Goal: Task Accomplishment & Management: Manage account settings

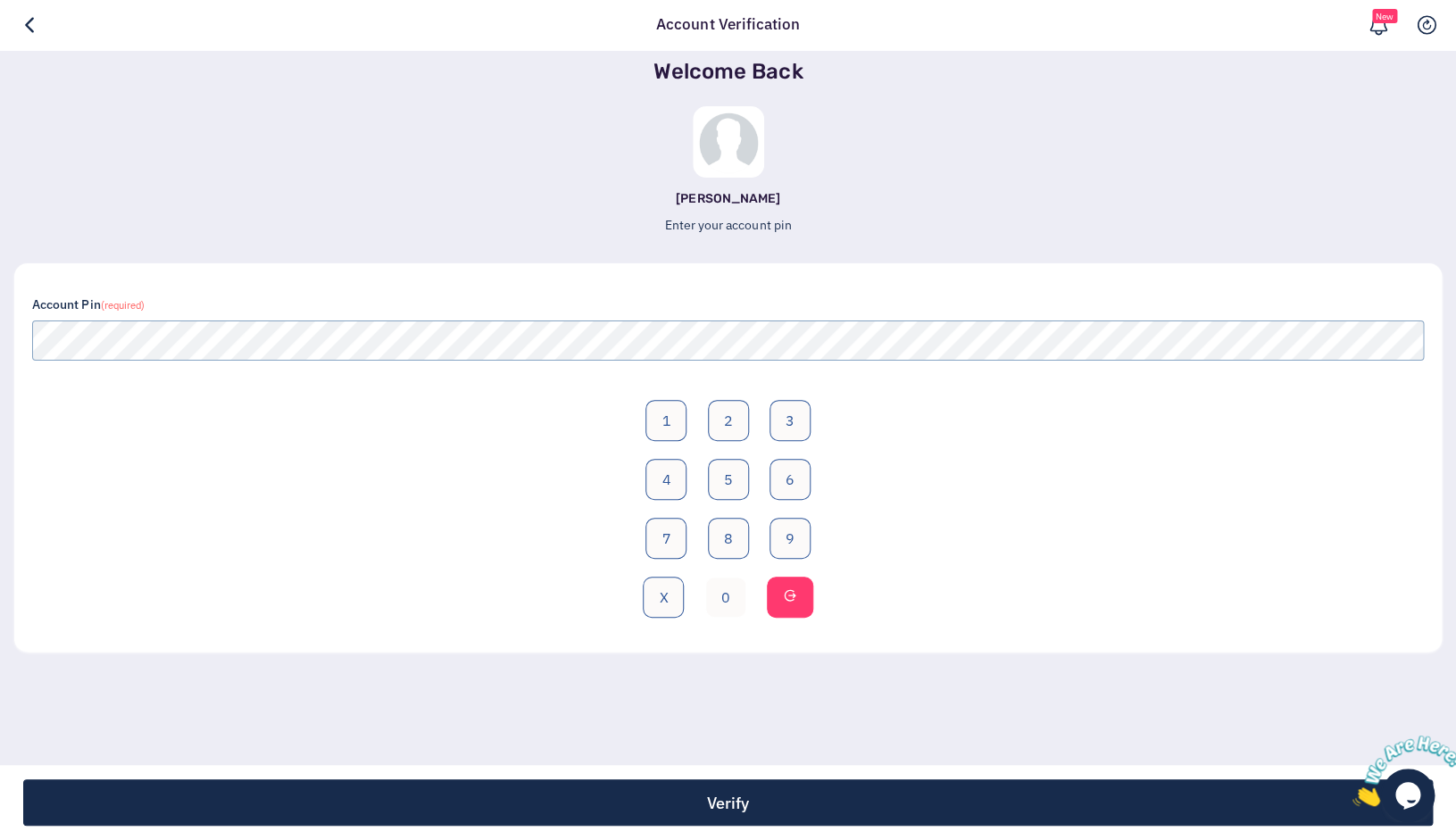
click at [718, 587] on button "0" at bounding box center [725, 596] width 41 height 41
click at [720, 485] on button "5" at bounding box center [728, 478] width 41 height 41
click at [726, 541] on button "8" at bounding box center [728, 537] width 41 height 41
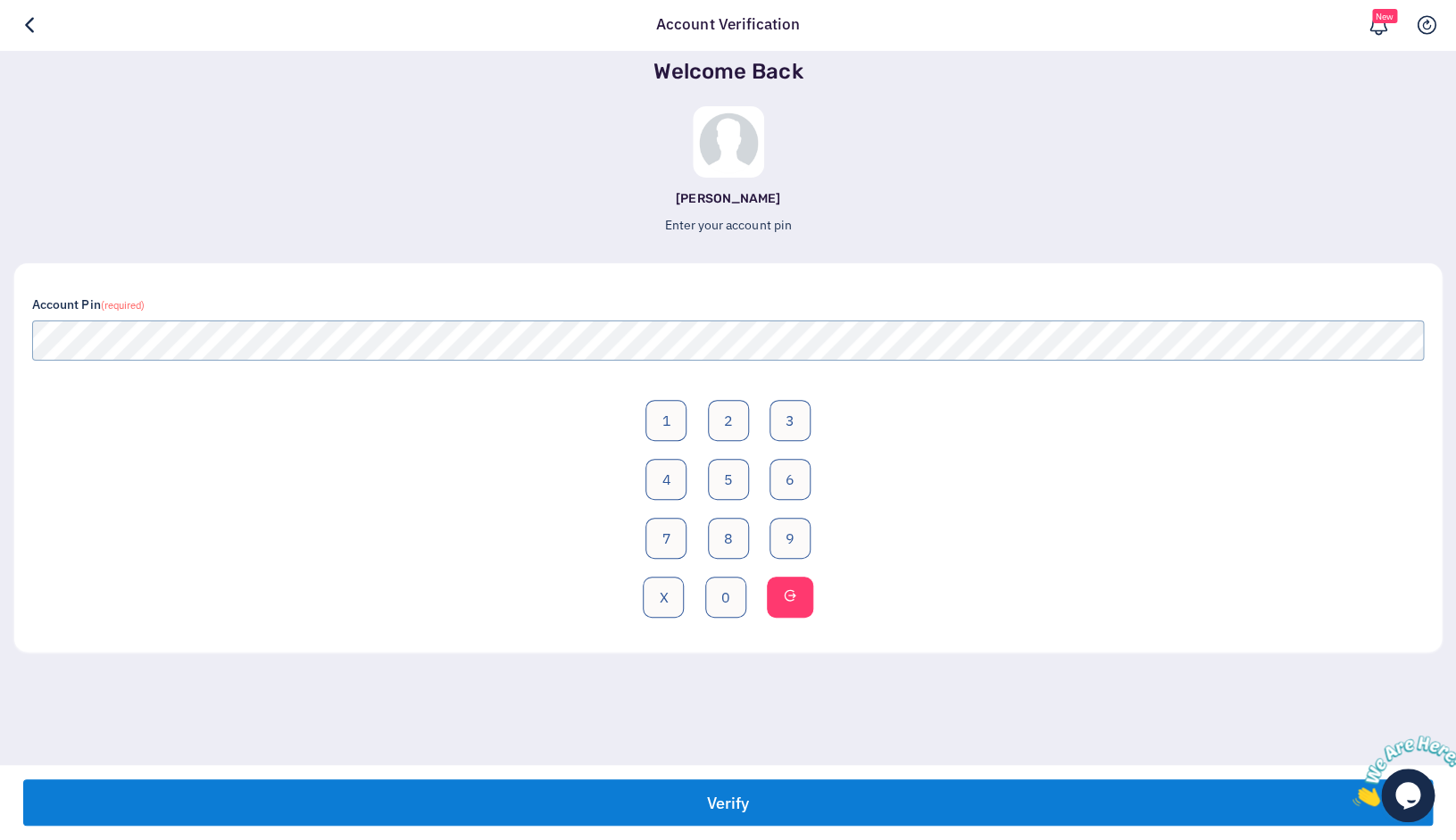
click at [667, 788] on button "Verify" at bounding box center [728, 802] width 1410 height 46
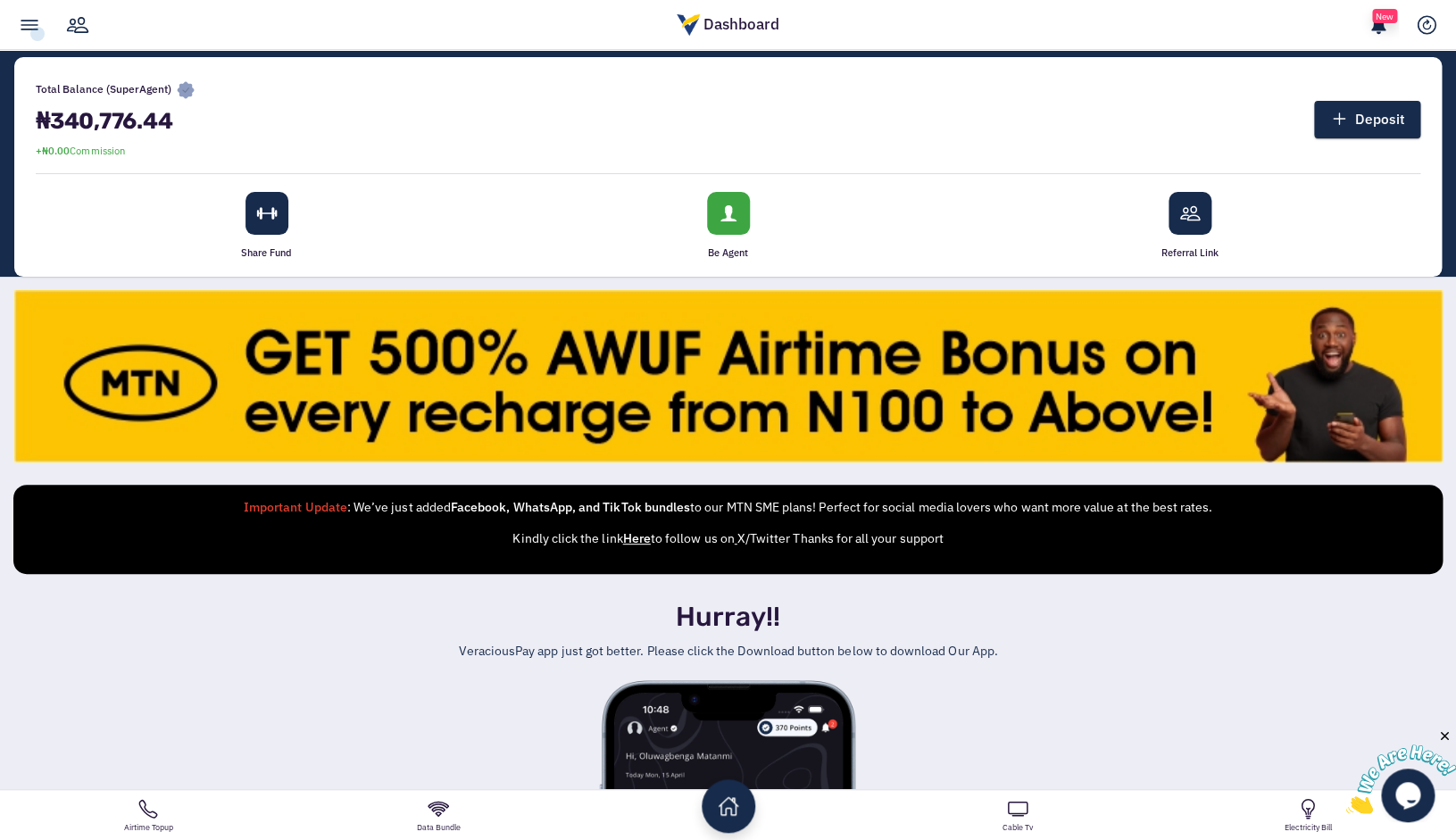
click at [38, 34] on link at bounding box center [29, 25] width 41 height 50
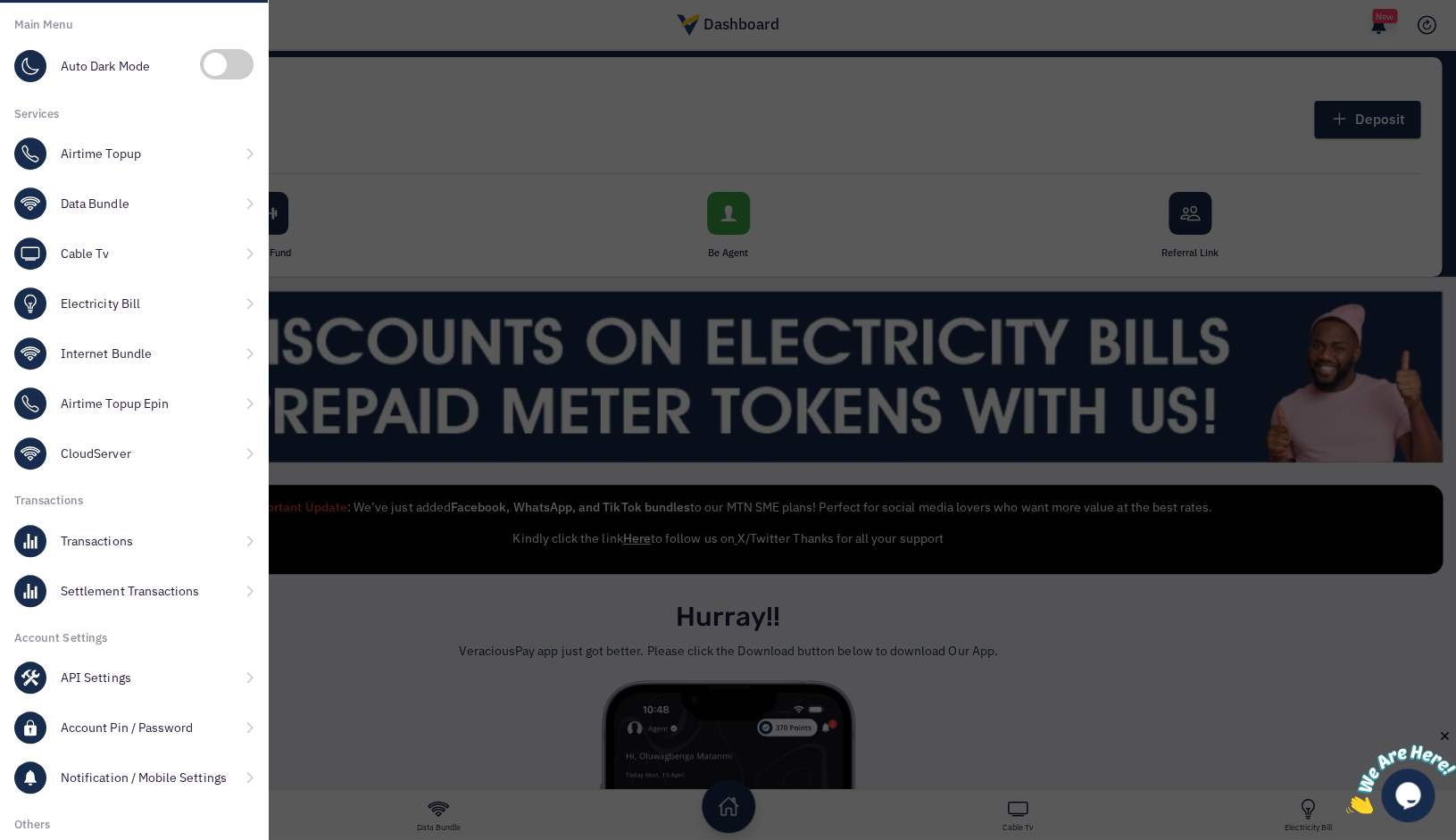
scroll to position [379, 0]
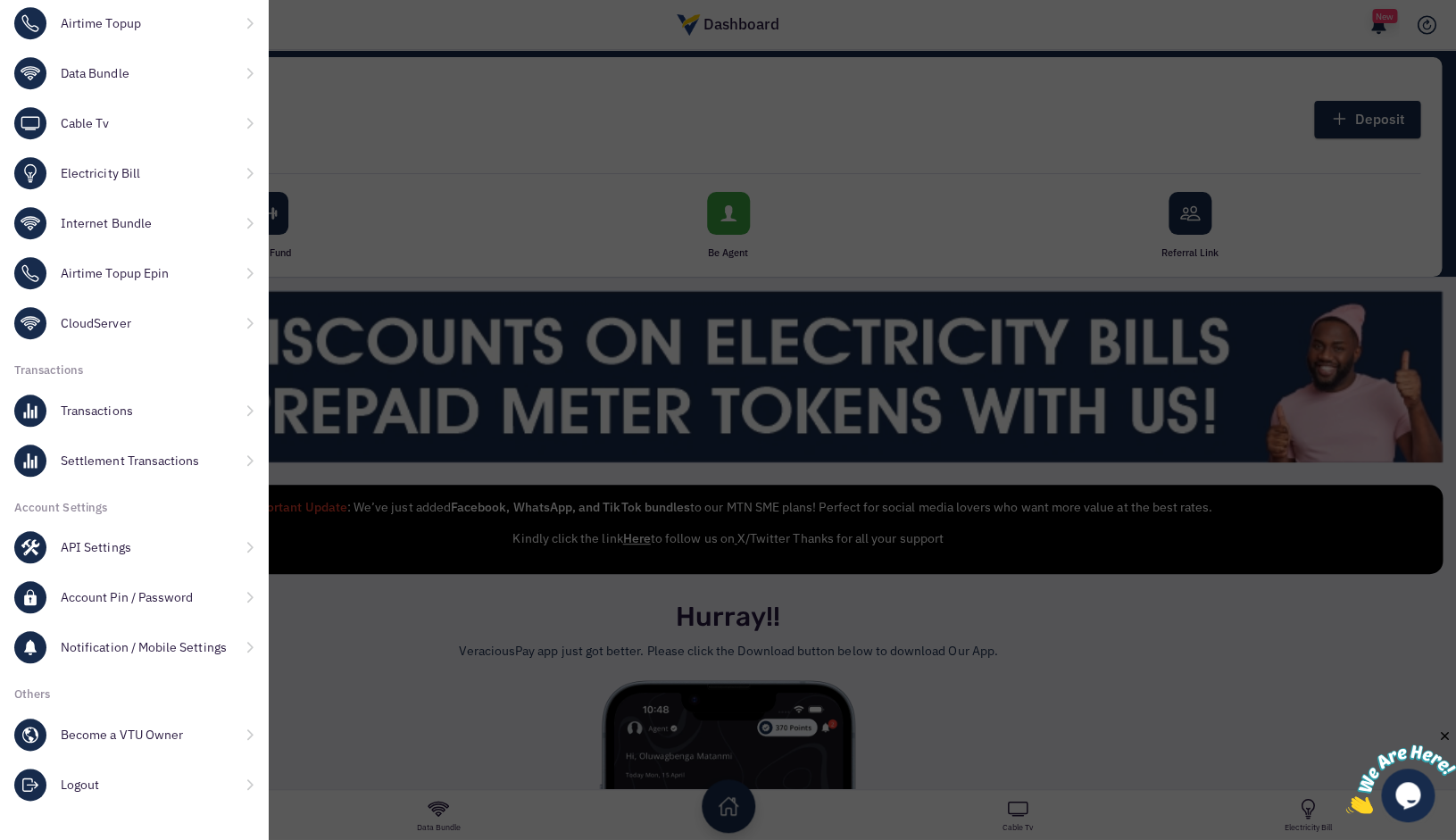
click at [118, 412] on link "Transactions" at bounding box center [133, 411] width 268 height 50
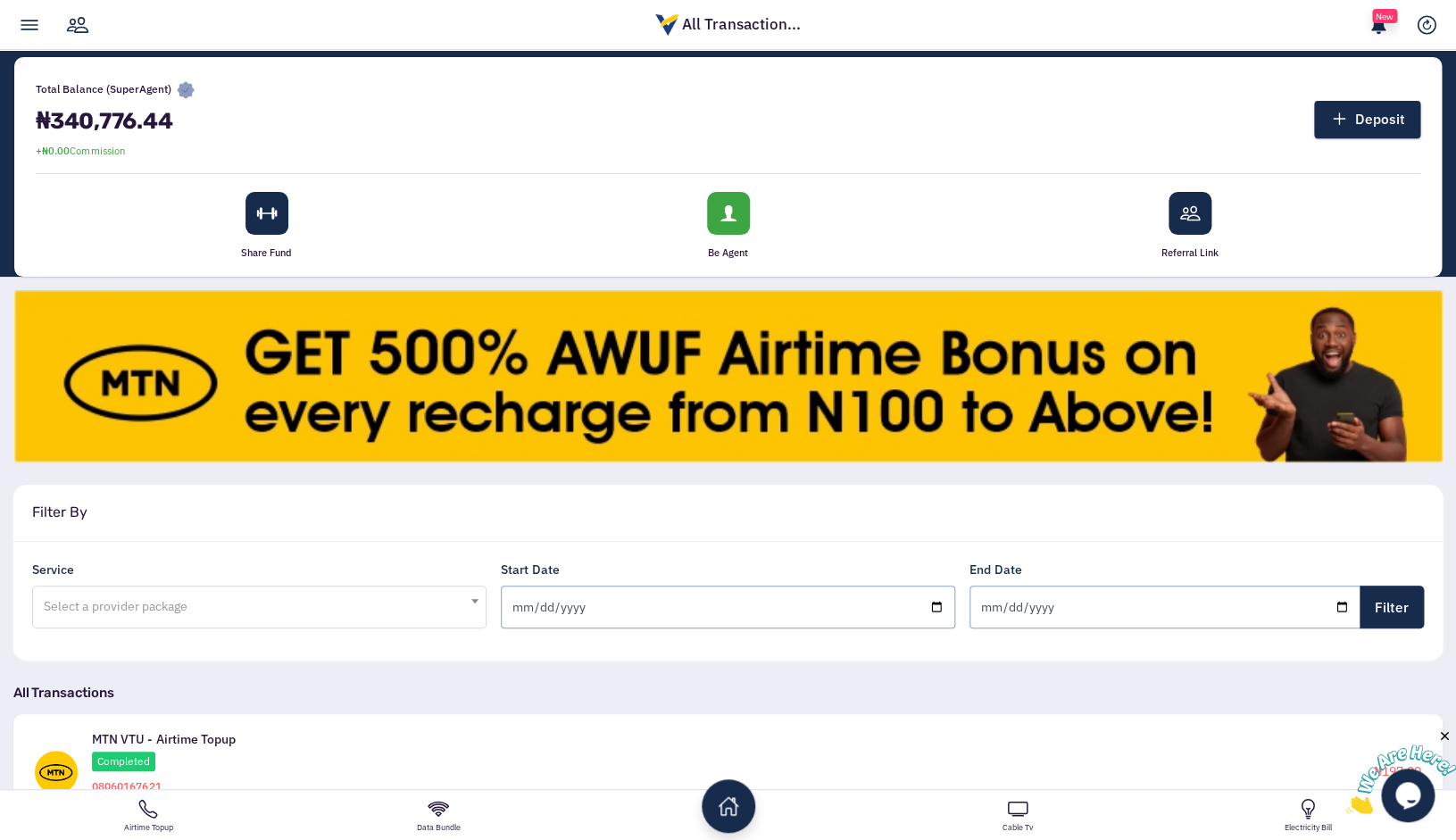
scroll to position [127, 0]
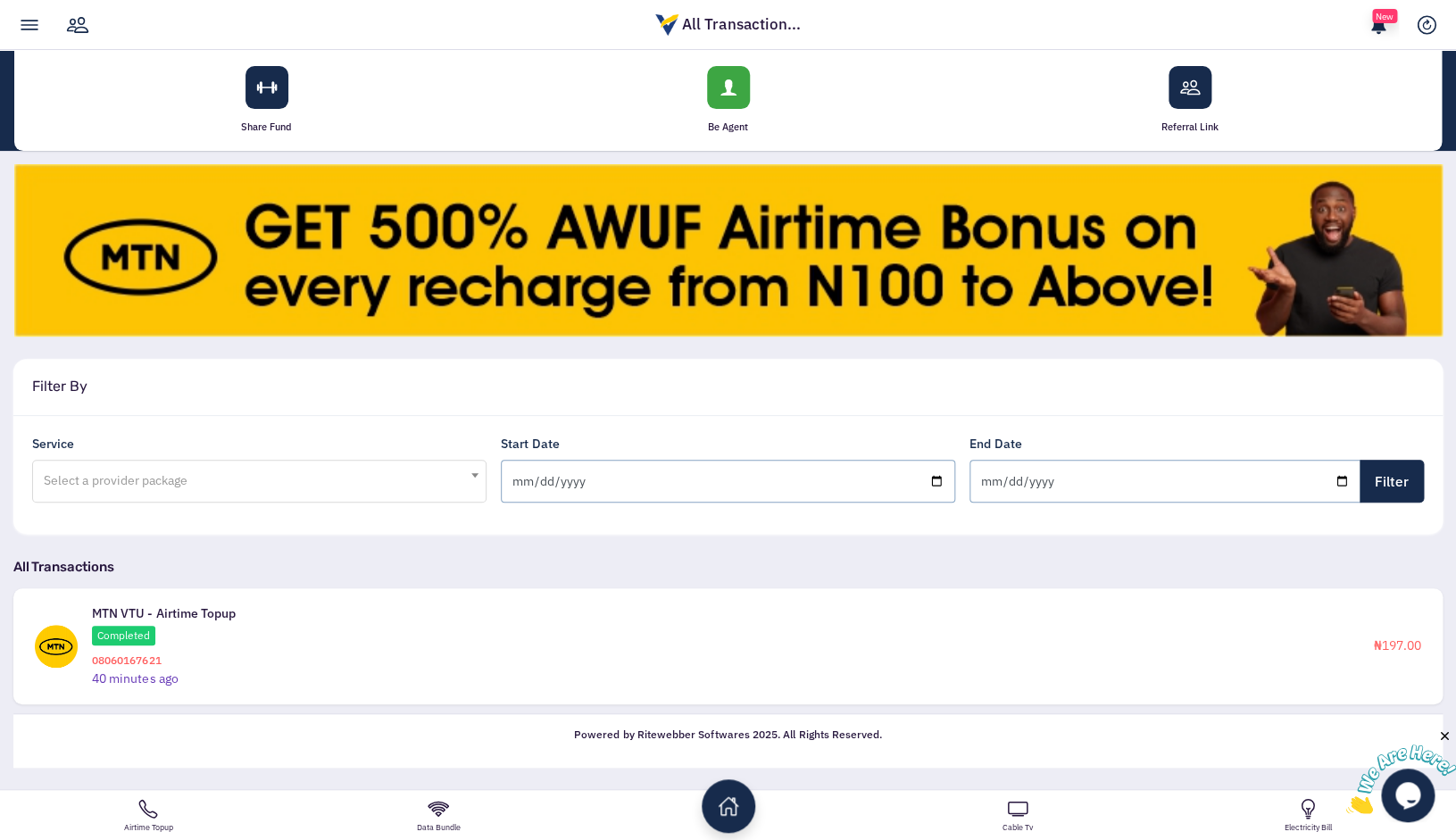
click at [388, 476] on span "Select a provider package" at bounding box center [259, 479] width 431 height 36
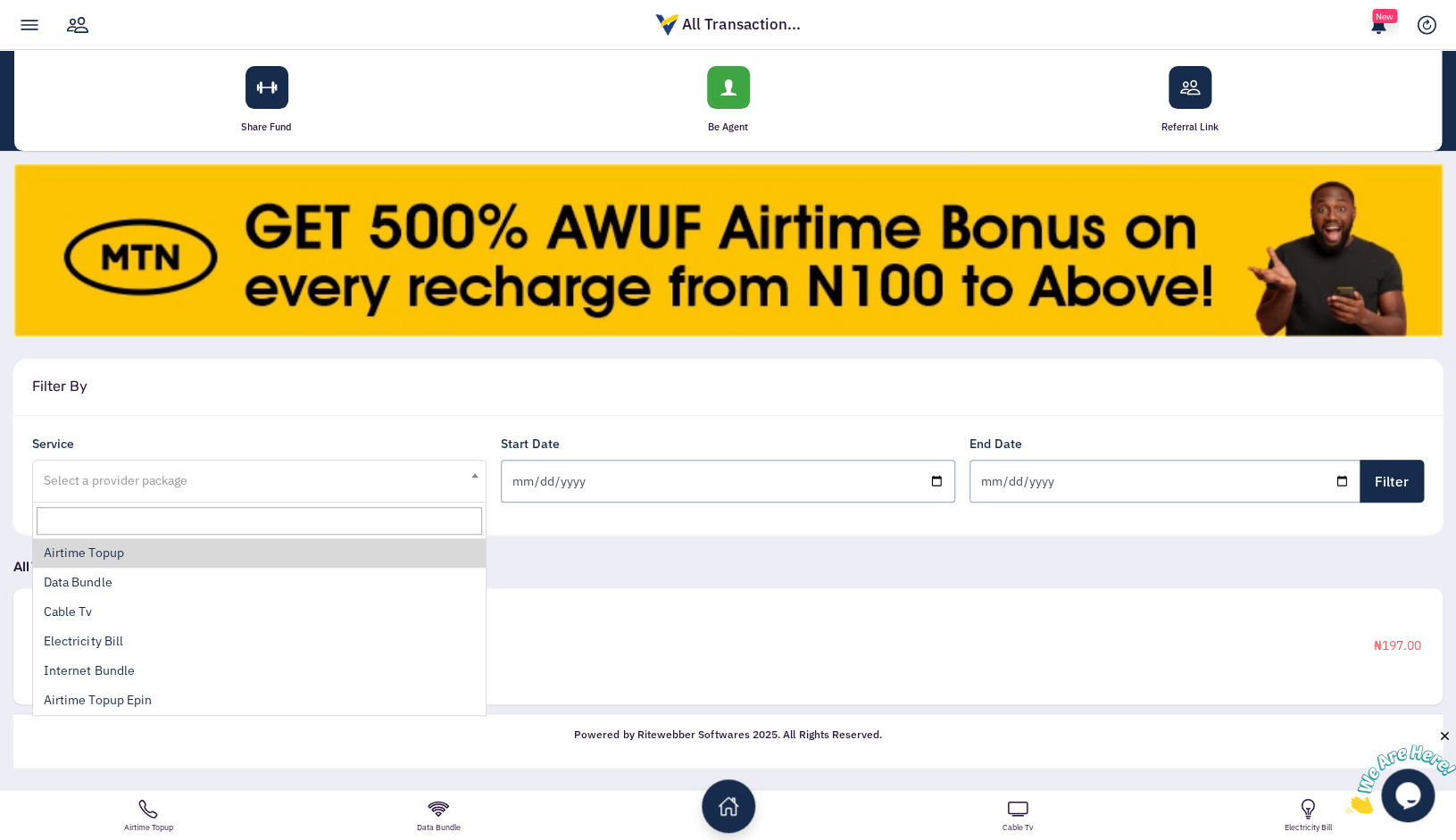
select select "1"
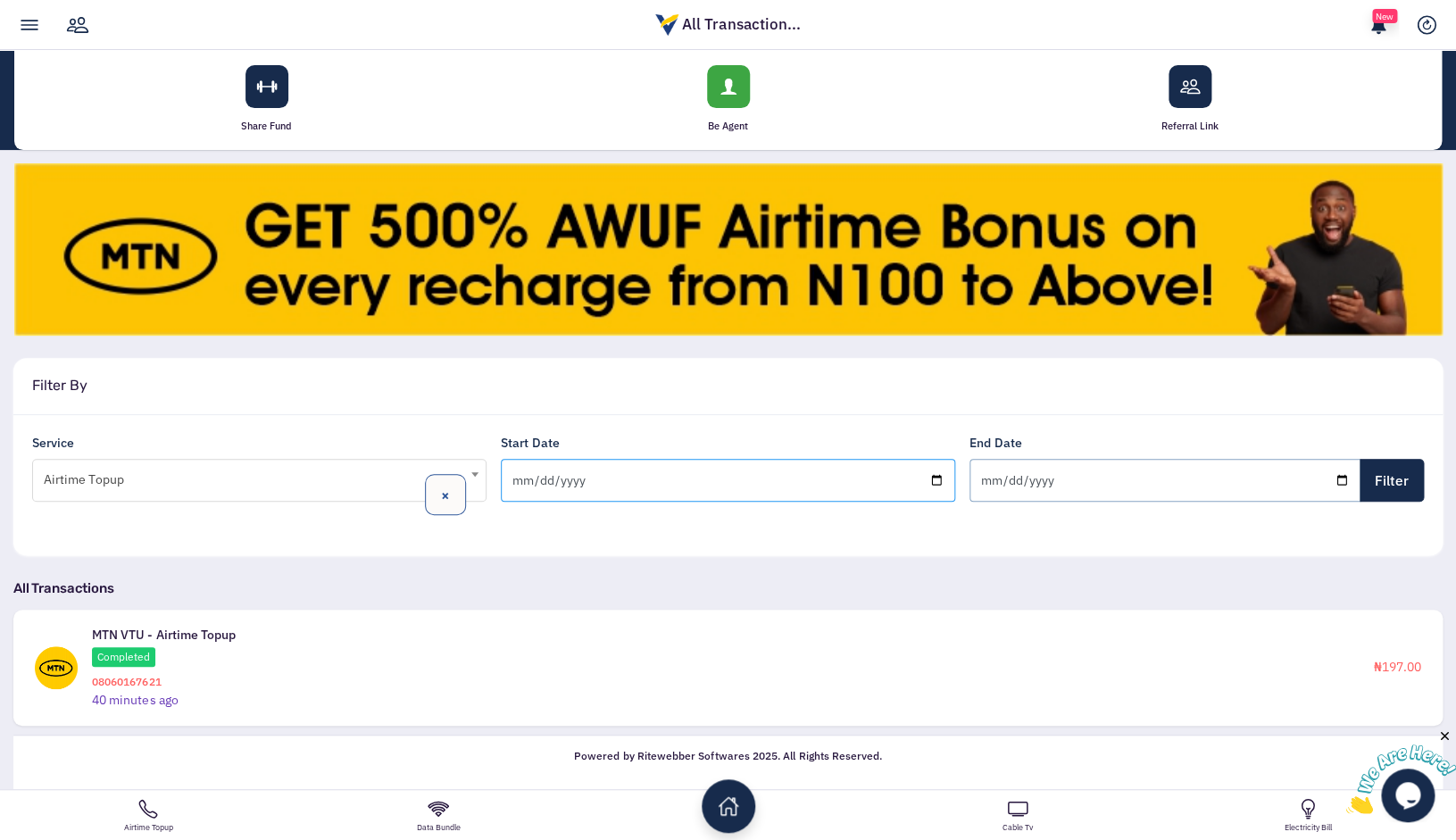
click at [926, 478] on input "2025-08-18" at bounding box center [728, 479] width 454 height 43
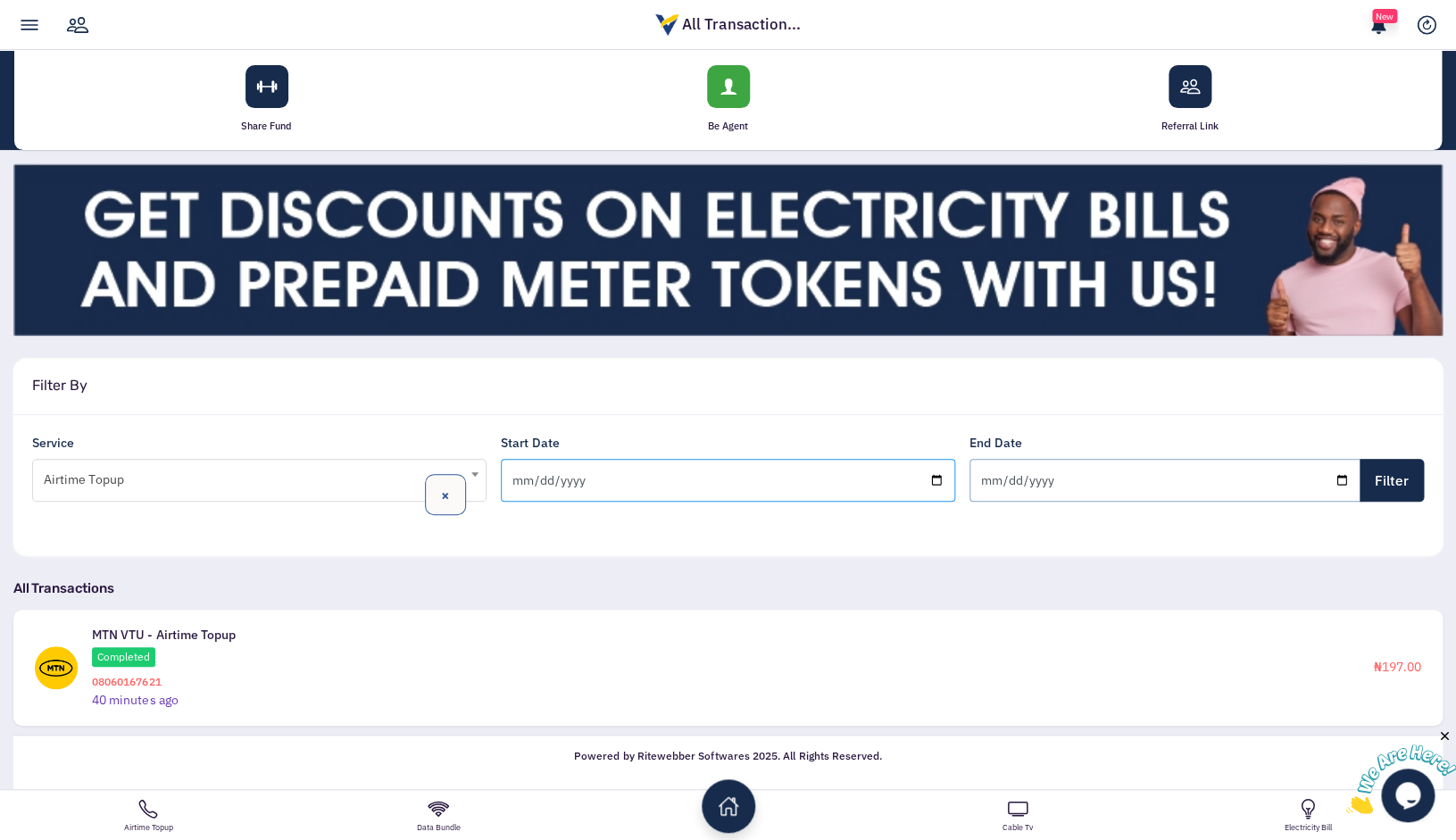
type input "2025-08-01"
click at [1387, 484] on input "Filter" at bounding box center [1391, 479] width 64 height 43
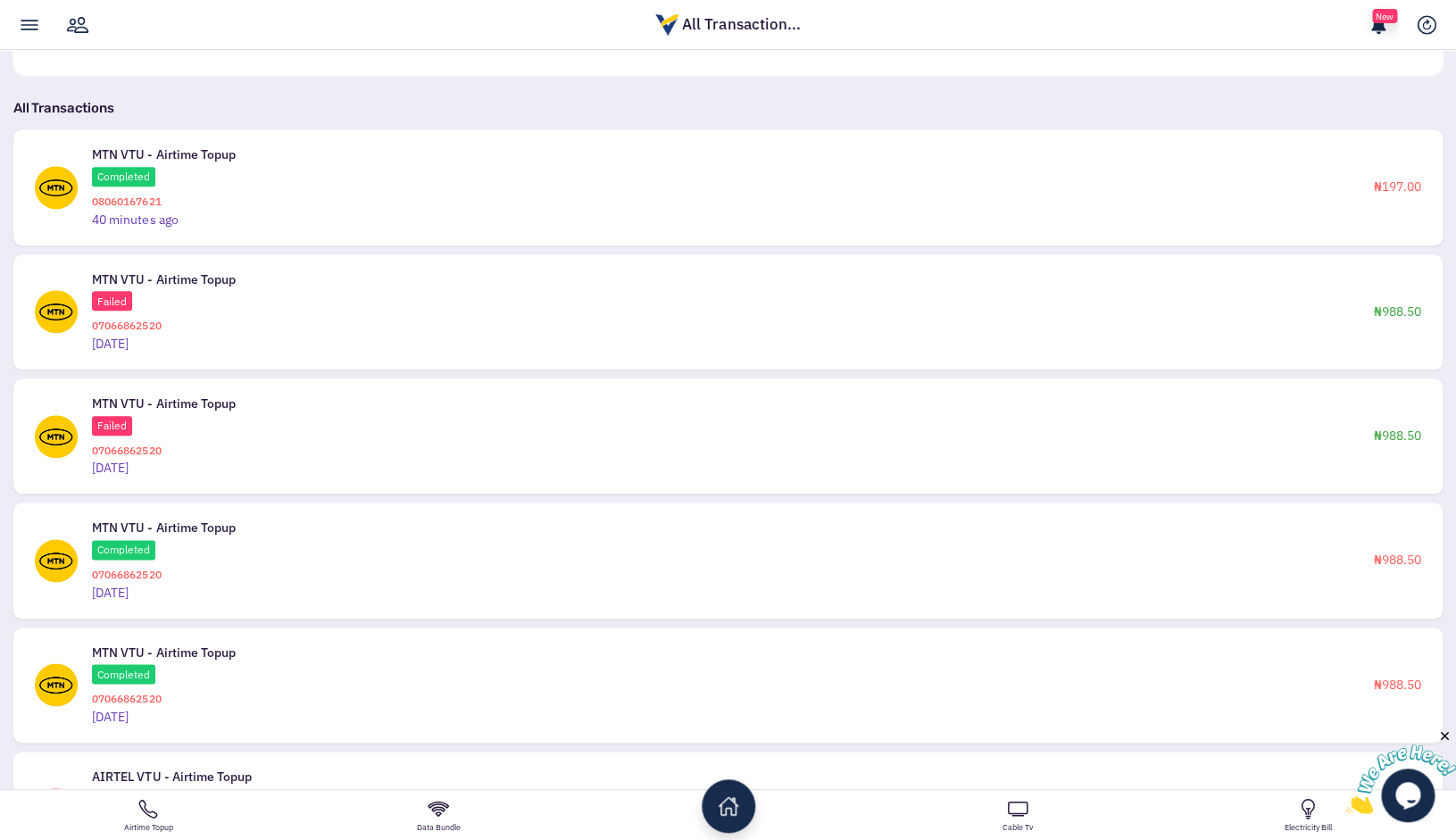
scroll to position [570, 0]
